Goal: Navigation & Orientation: Find specific page/section

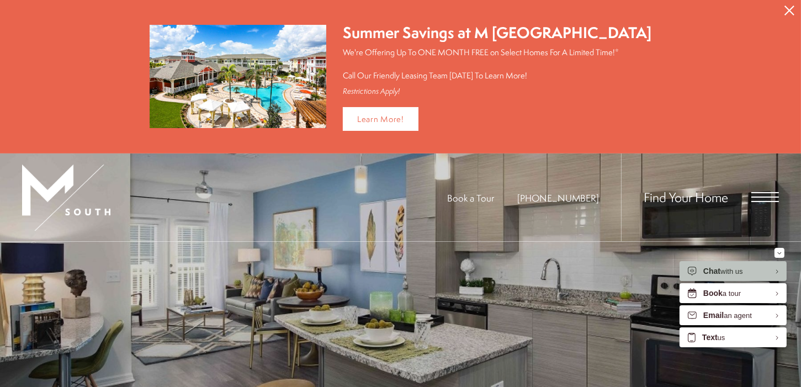
click at [766, 195] on span "Open Menu" at bounding box center [766, 197] width 28 height 10
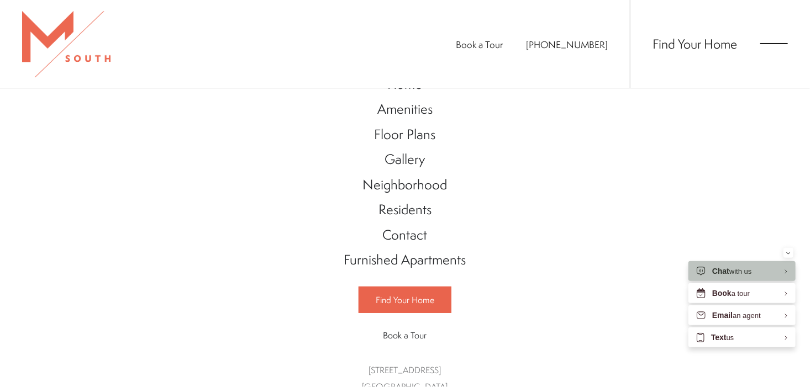
scroll to position [43, 0]
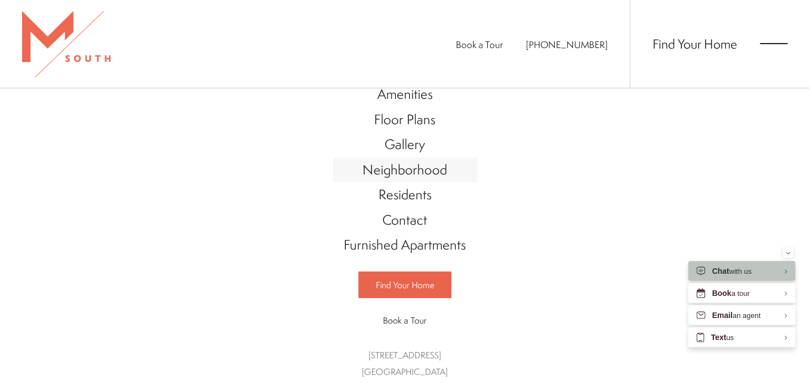
click at [409, 171] on span "Neighborhood" at bounding box center [405, 169] width 84 height 19
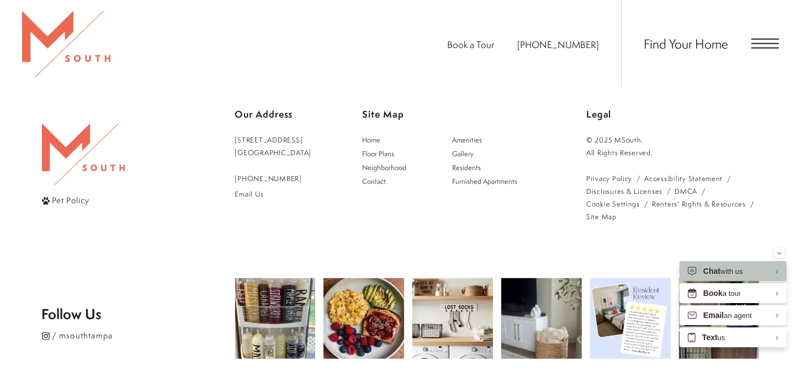
scroll to position [1270, 0]
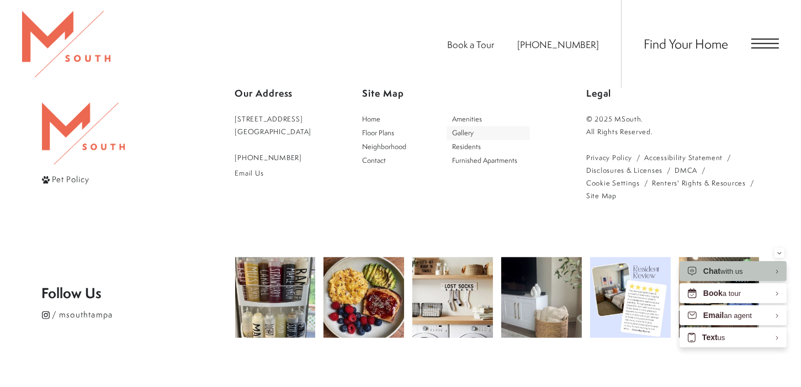
click at [468, 128] on span "Gallery" at bounding box center [463, 132] width 22 height 9
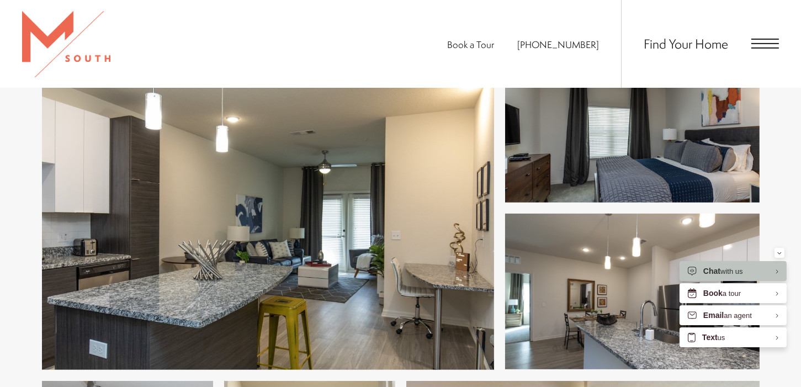
scroll to position [387, 0]
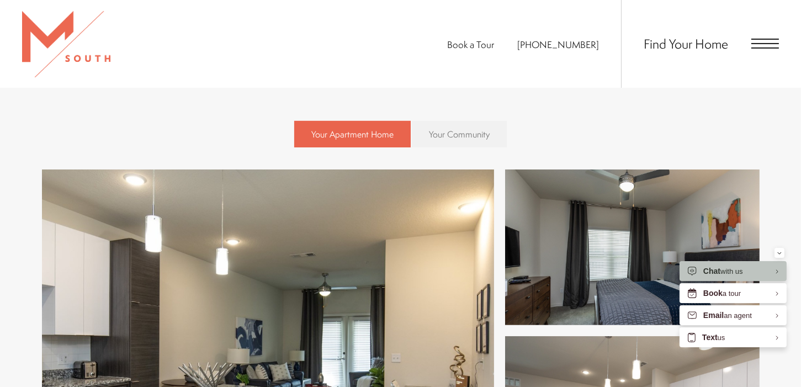
click at [453, 129] on span "Your Community" at bounding box center [459, 134] width 61 height 12
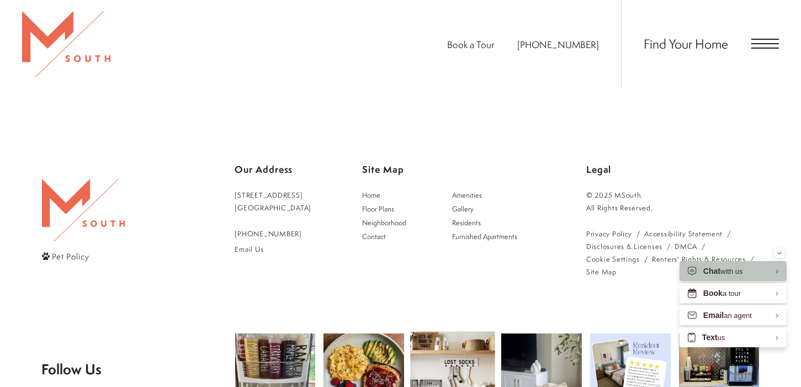
scroll to position [4851, 0]
